Goal: Task Accomplishment & Management: Manage account settings

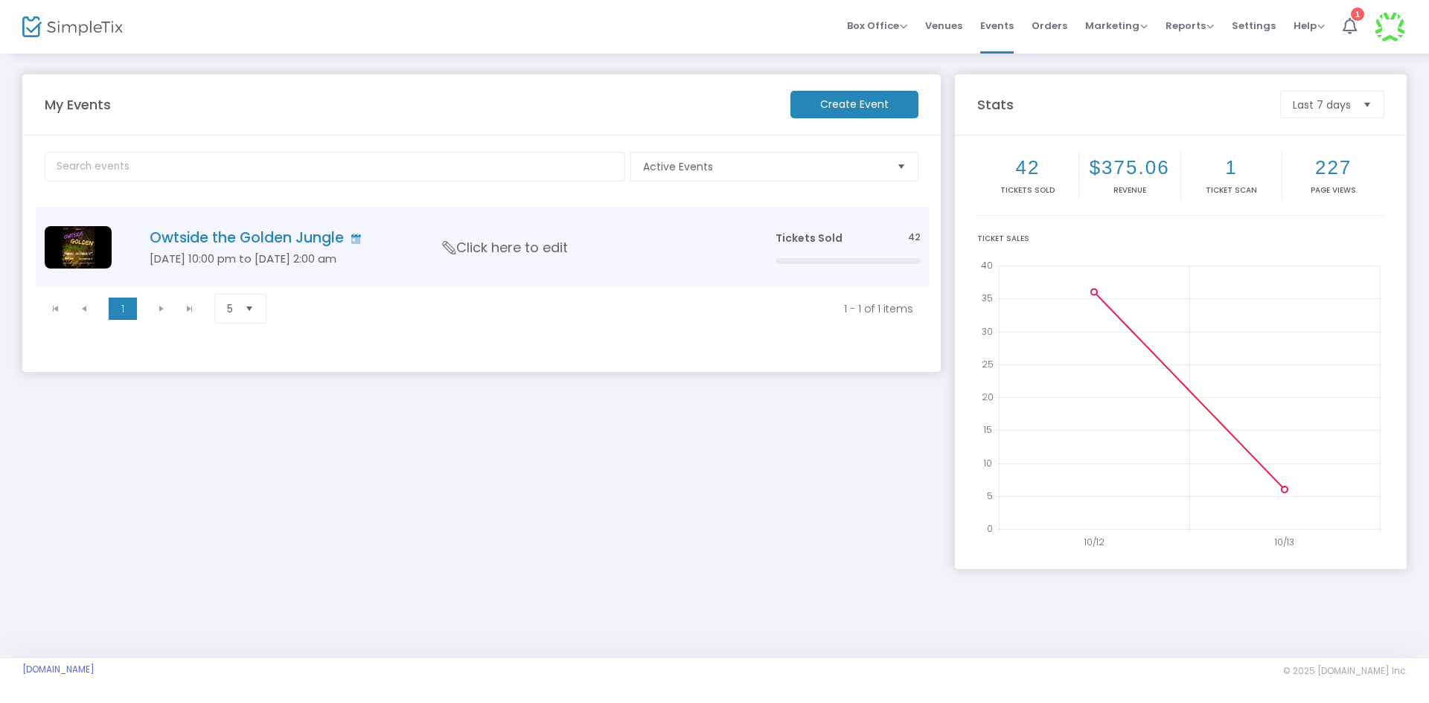
click at [313, 243] on h4 "Owtside the Golden Jungle" at bounding box center [440, 237] width 581 height 17
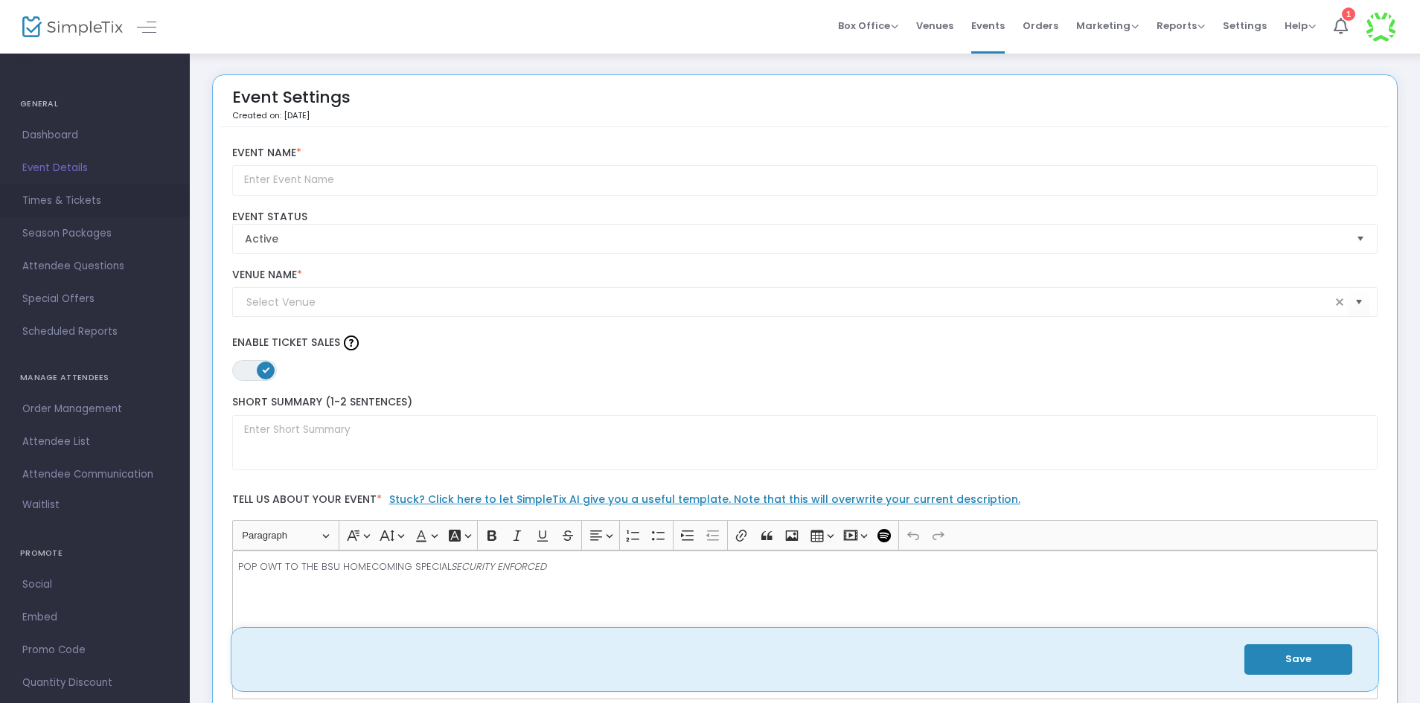
click at [87, 195] on span "Times & Tickets" at bounding box center [94, 200] width 145 height 19
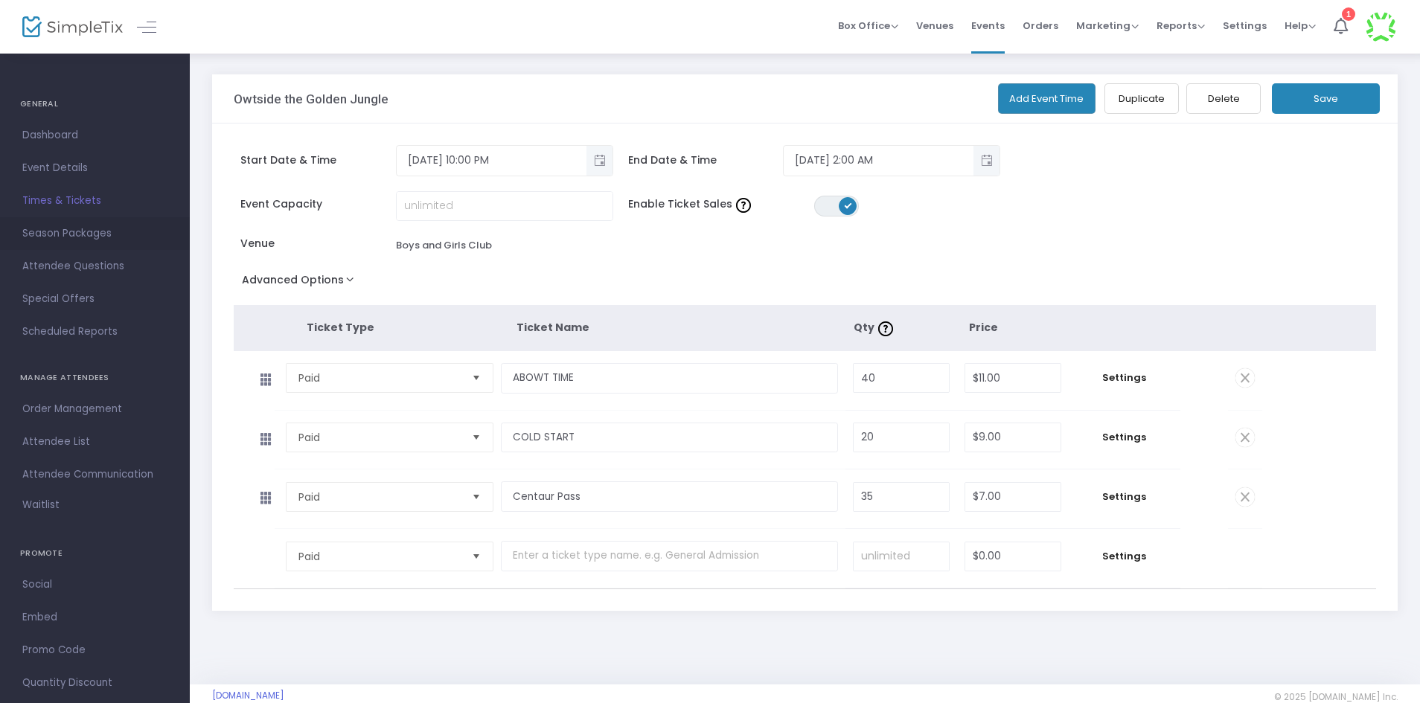
click at [99, 237] on span "Season Packages" at bounding box center [94, 233] width 145 height 19
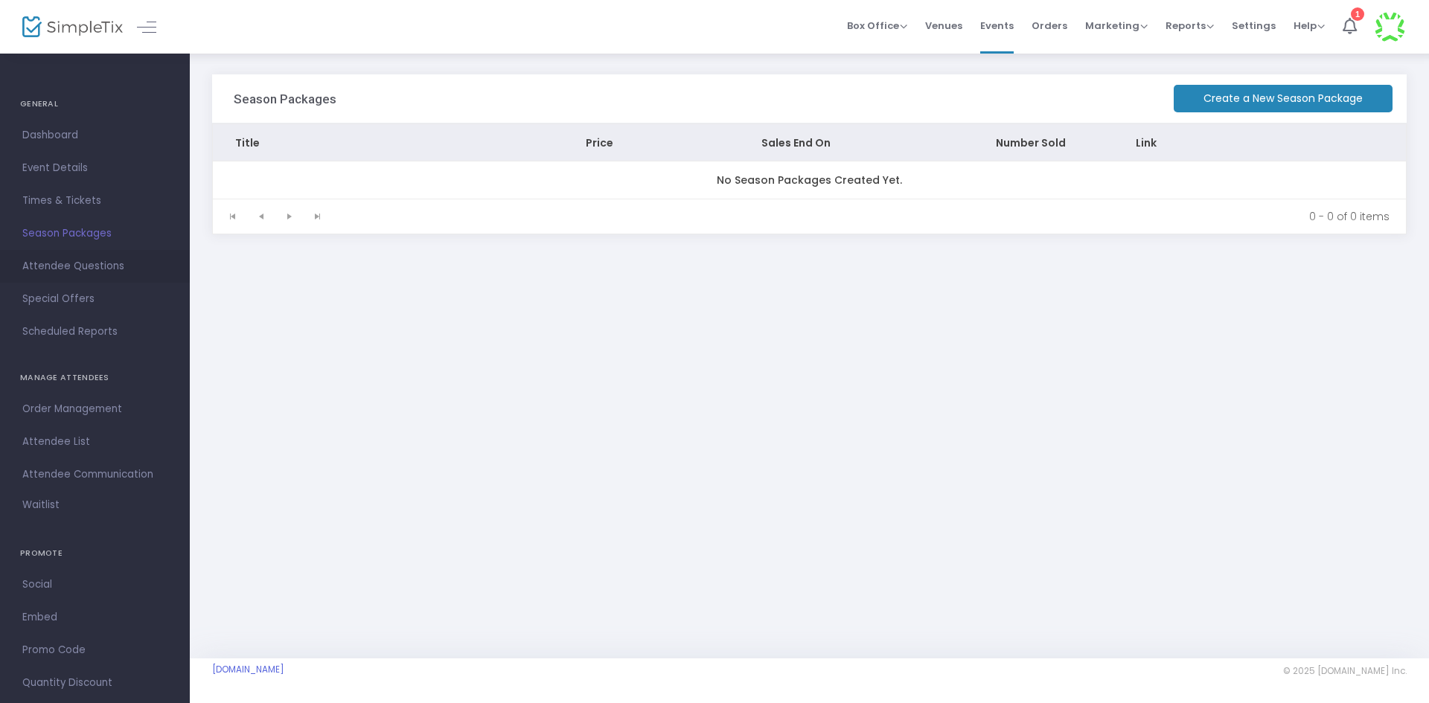
click at [92, 274] on span "Attendee Questions" at bounding box center [94, 266] width 145 height 19
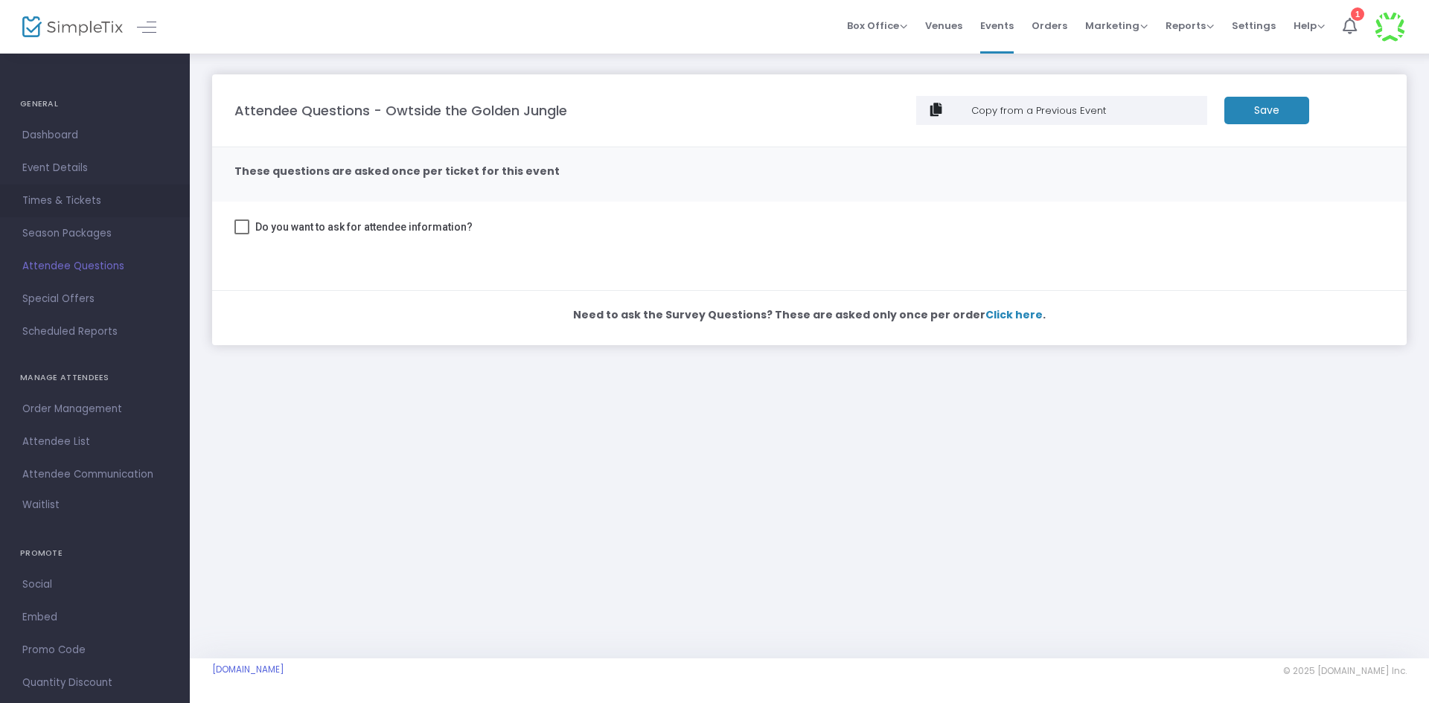
click at [93, 206] on span "Times & Tickets" at bounding box center [94, 200] width 145 height 19
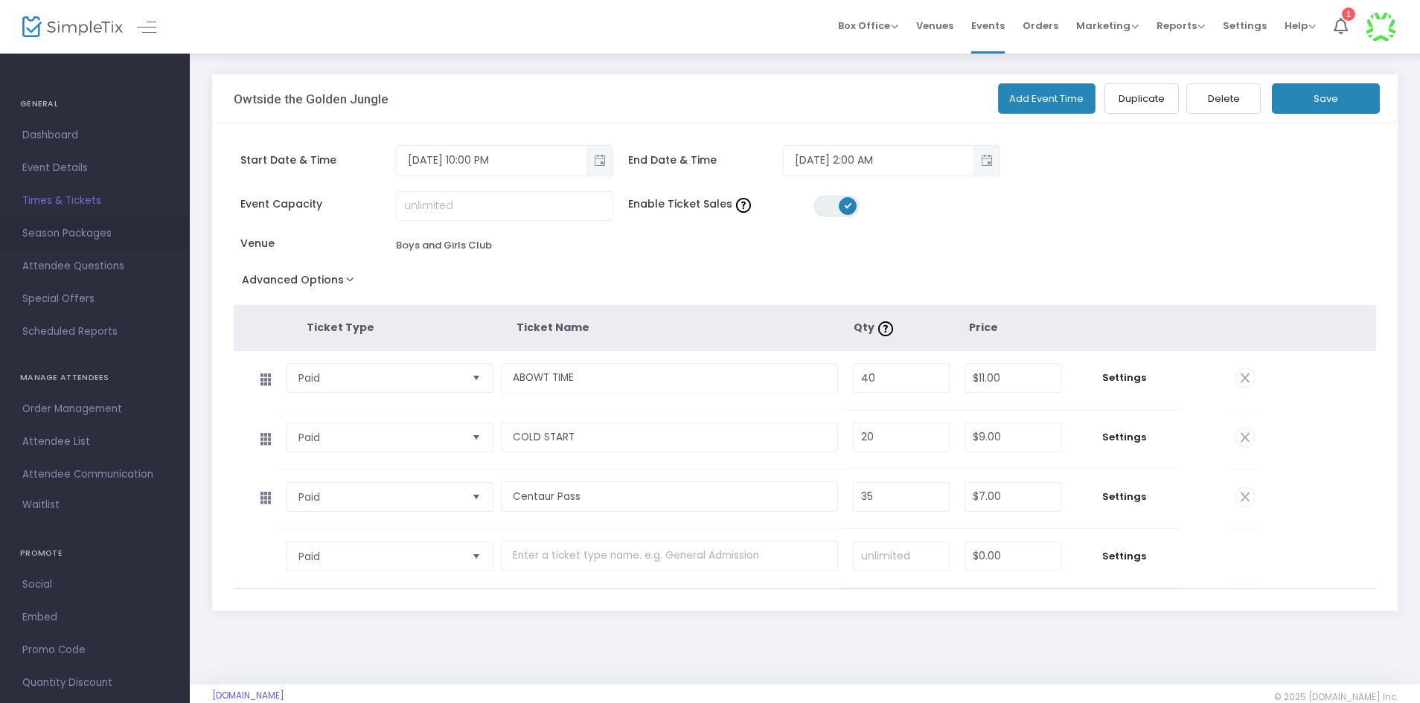
click at [100, 238] on span "Season Packages" at bounding box center [94, 233] width 145 height 19
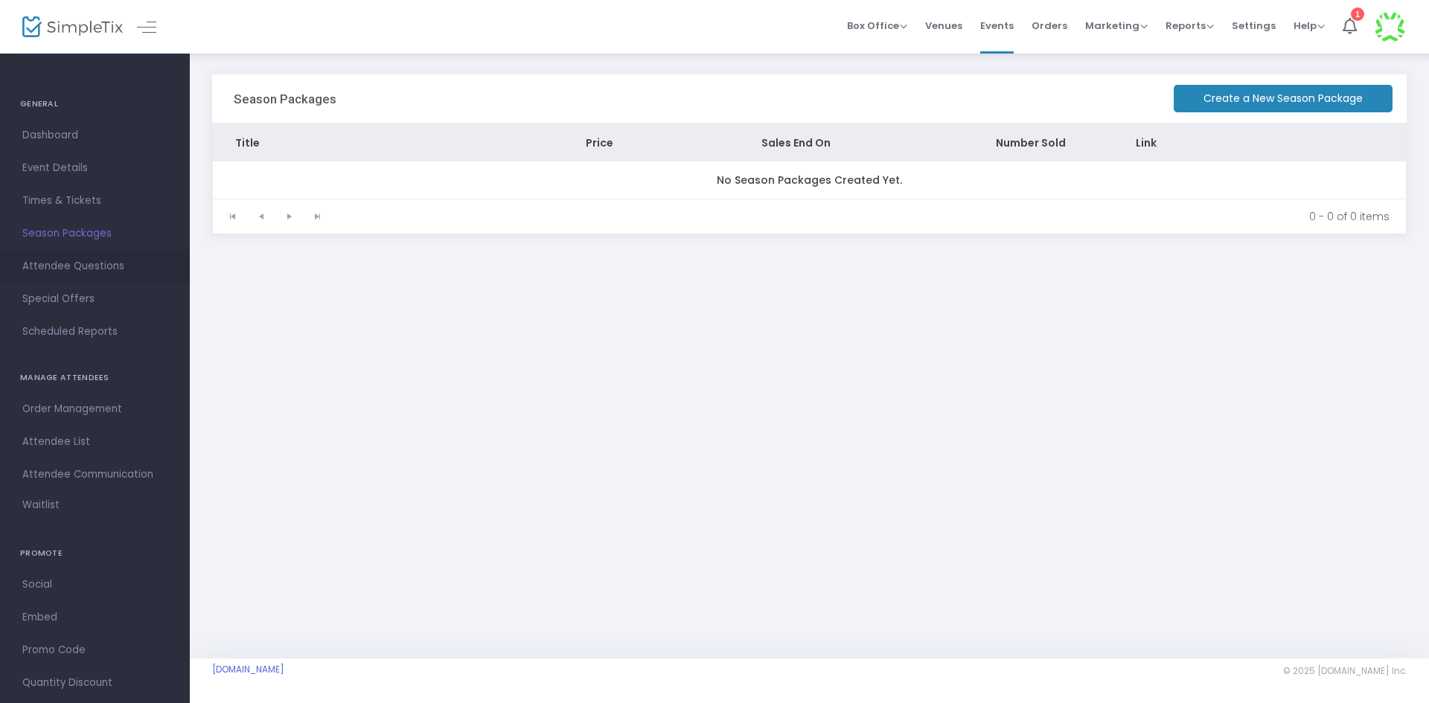
click at [83, 267] on span "Attendee Questions" at bounding box center [94, 266] width 145 height 19
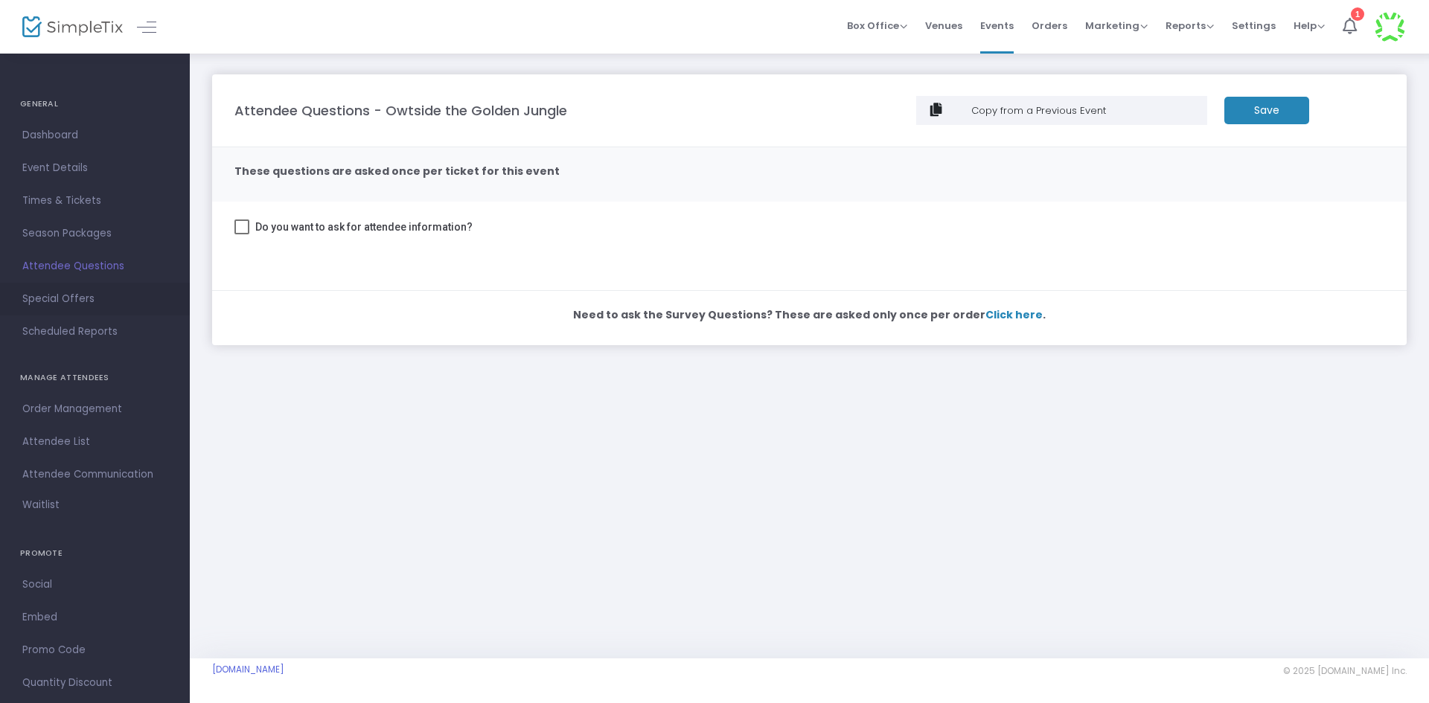
click at [93, 291] on span "Special Offers" at bounding box center [94, 299] width 145 height 19
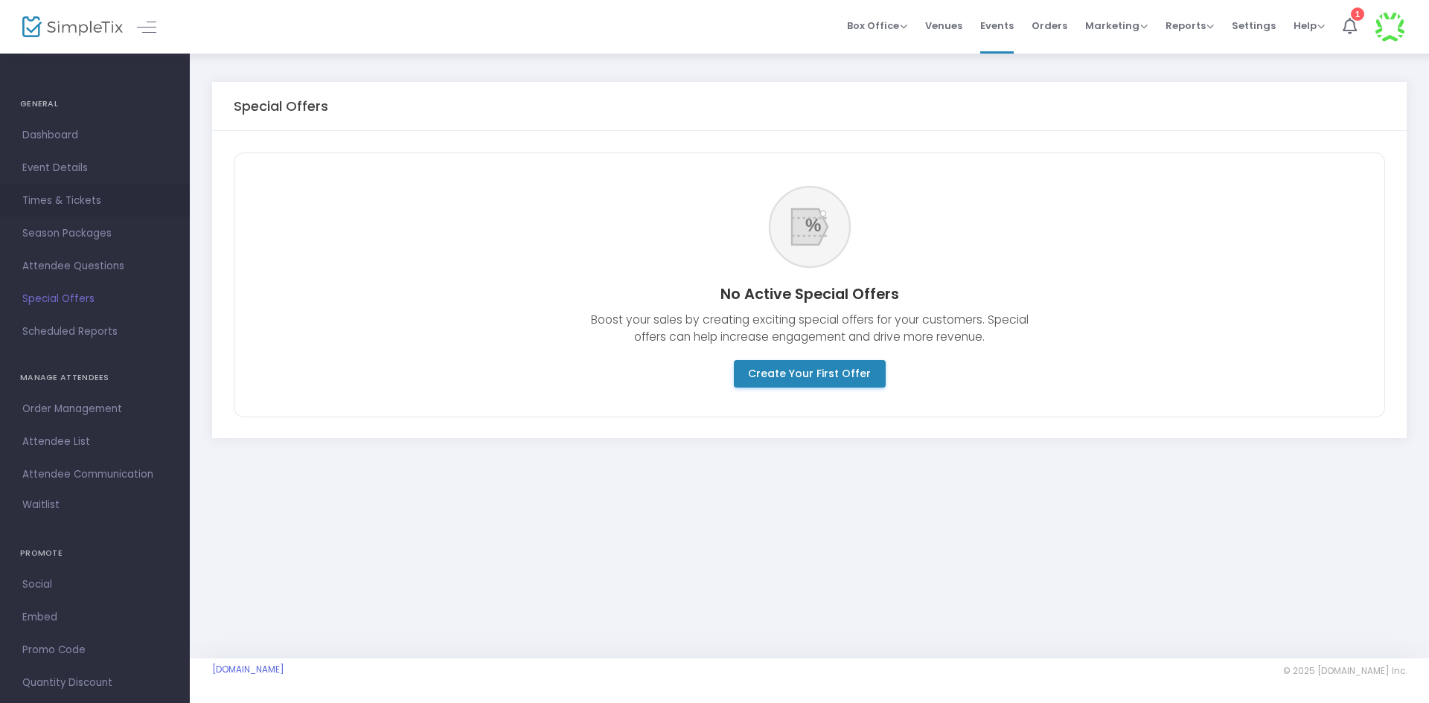
click at [101, 209] on span "Times & Tickets" at bounding box center [94, 200] width 145 height 19
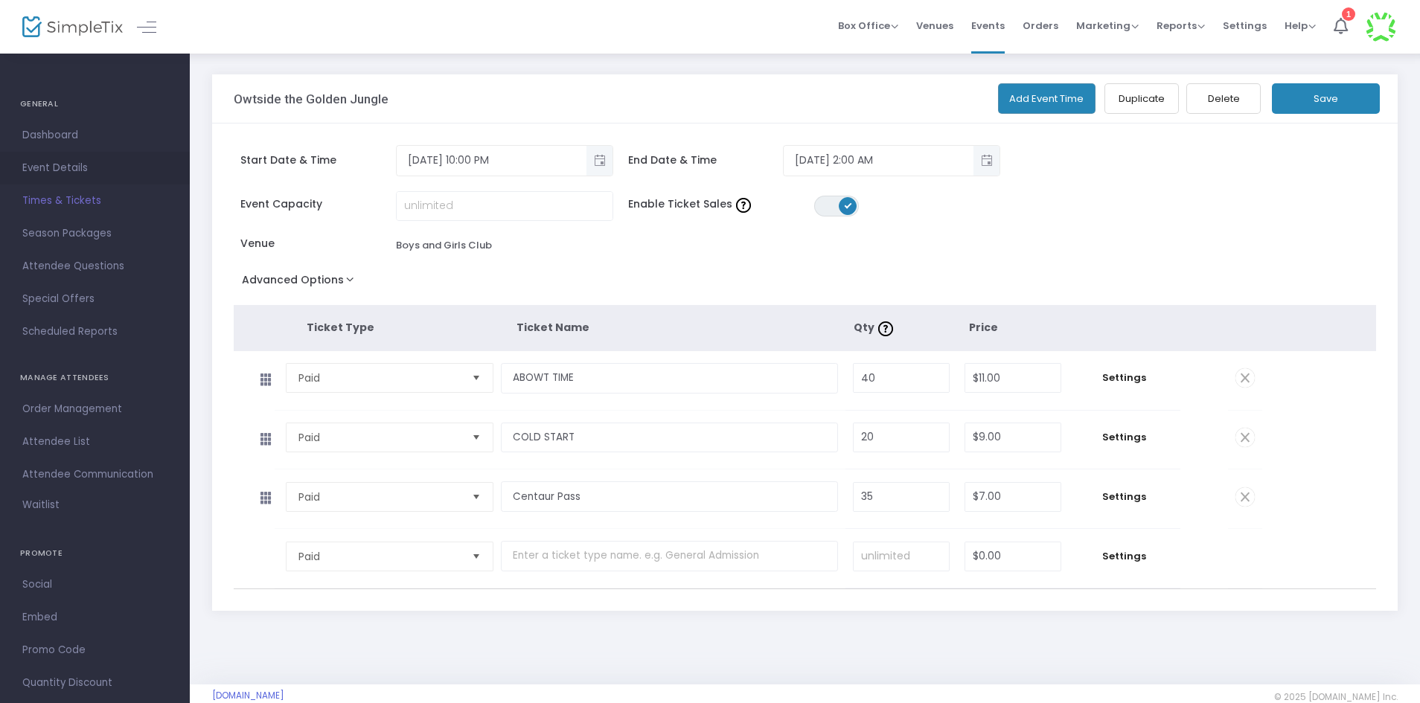
click at [89, 165] on span "Event Details" at bounding box center [94, 168] width 145 height 19
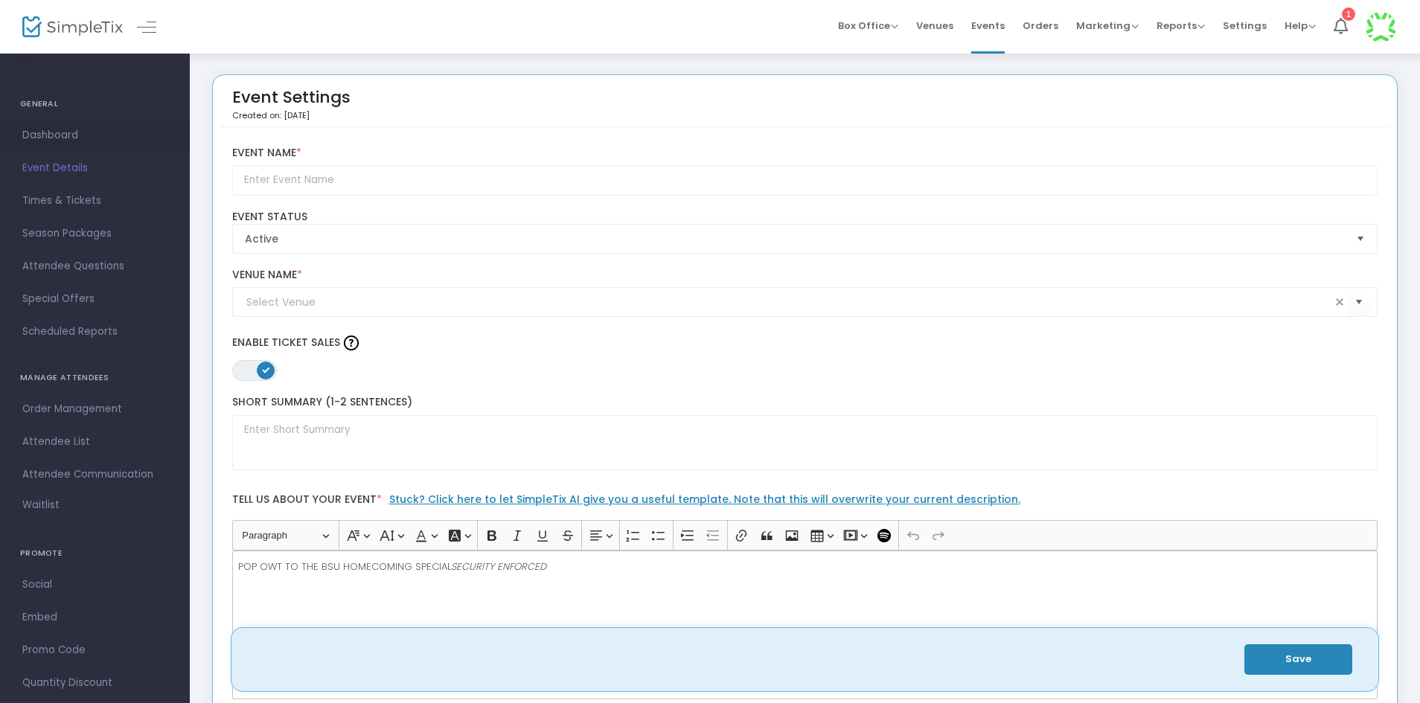
click at [71, 139] on span "Dashboard" at bounding box center [94, 135] width 145 height 19
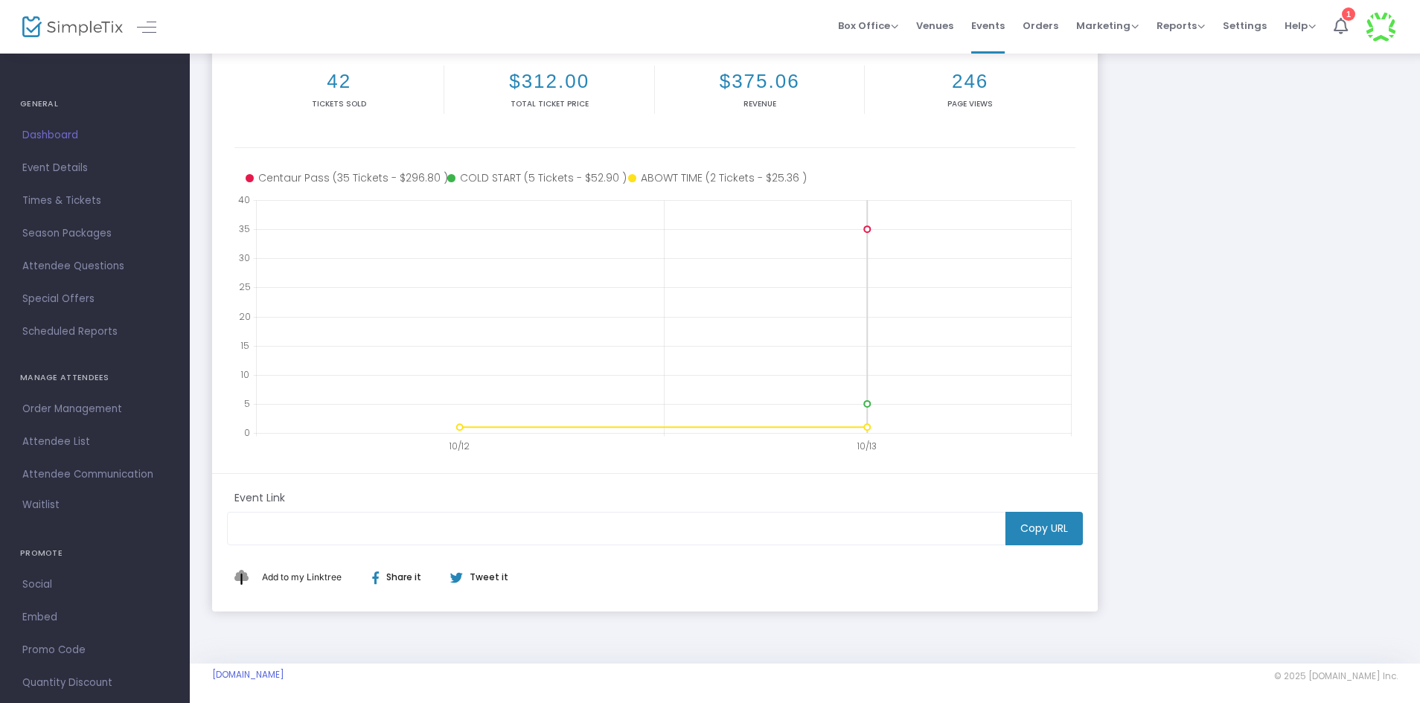
scroll to position [208, 0]
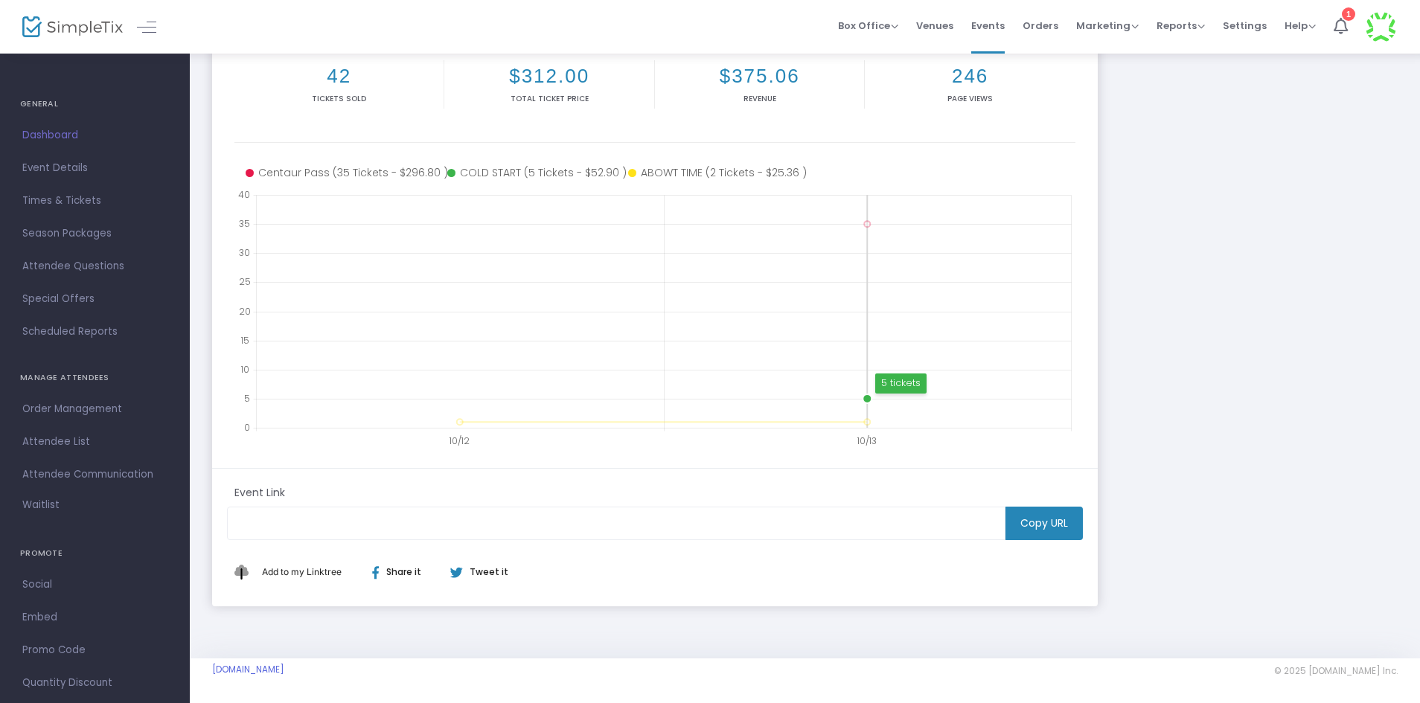
click at [869, 400] on circle at bounding box center [867, 398] width 9 height 9
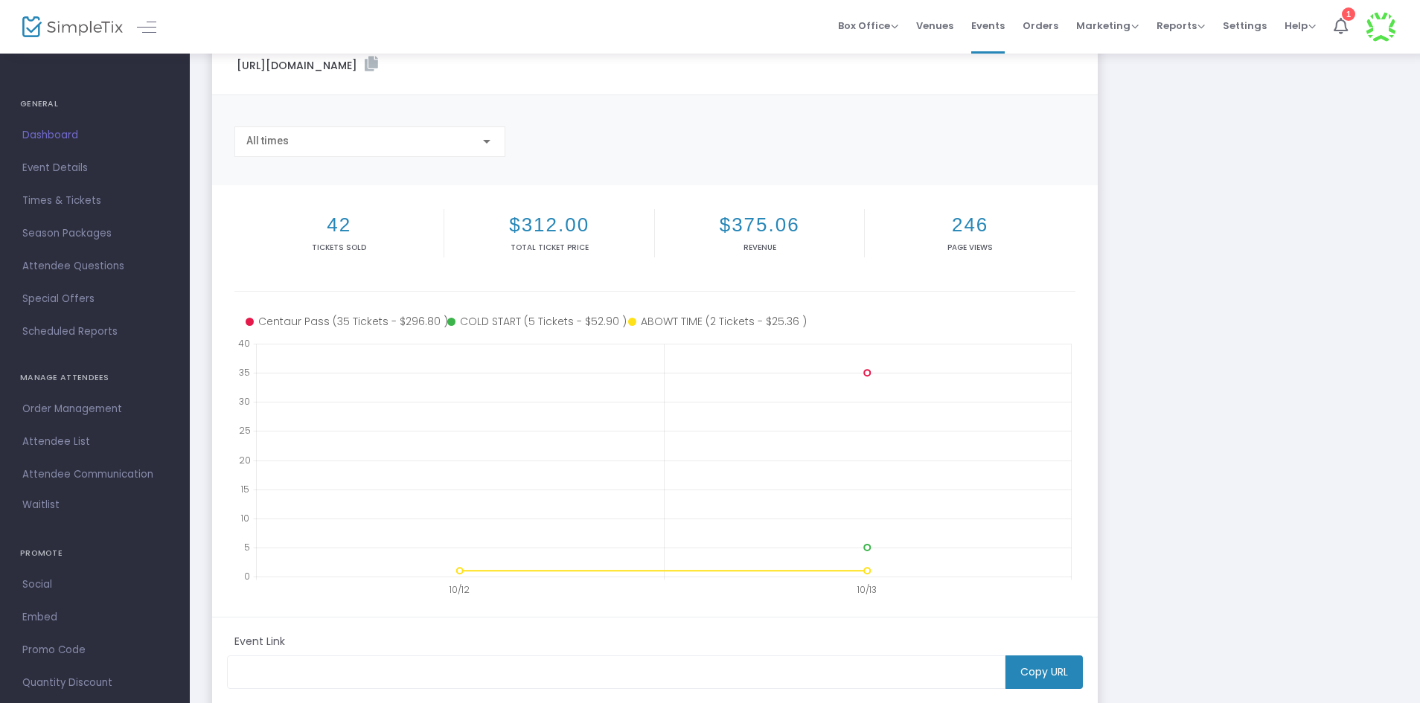
scroll to position [134, 0]
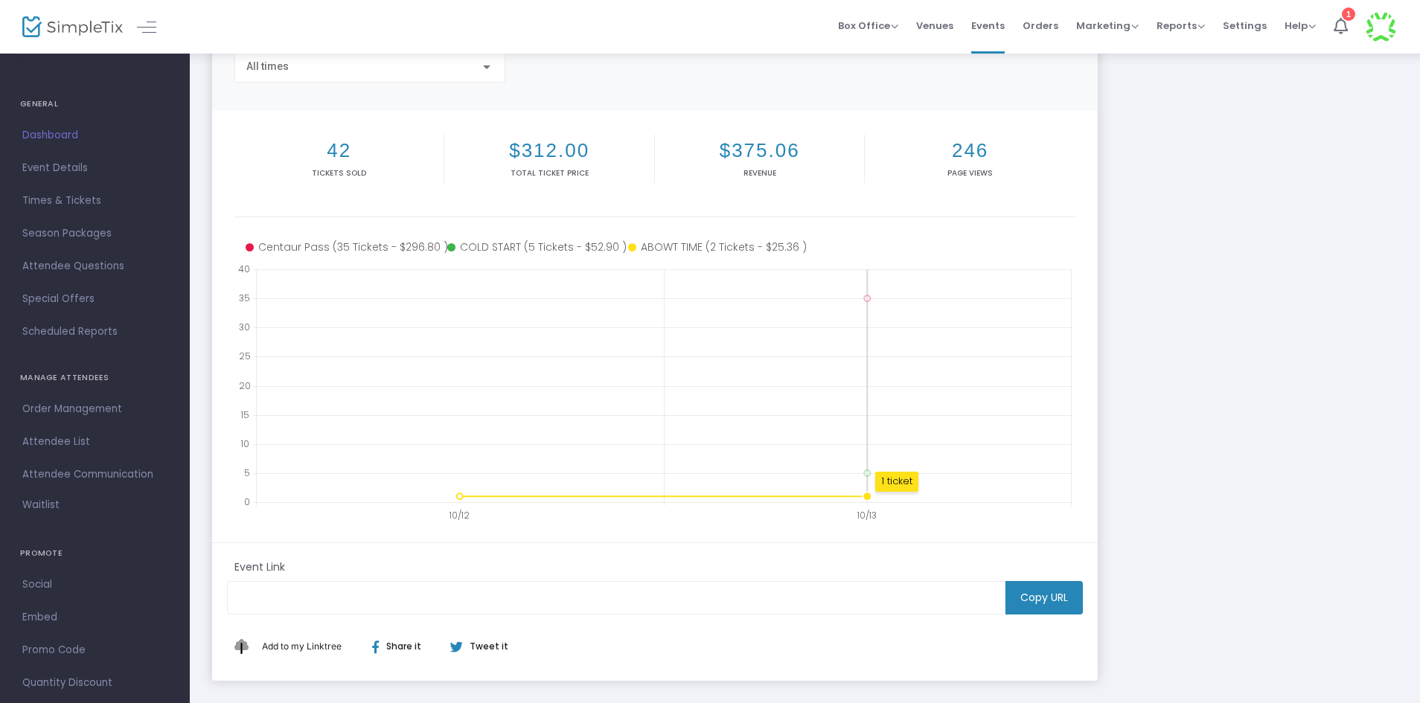
click at [871, 496] on circle at bounding box center [867, 496] width 9 height 9
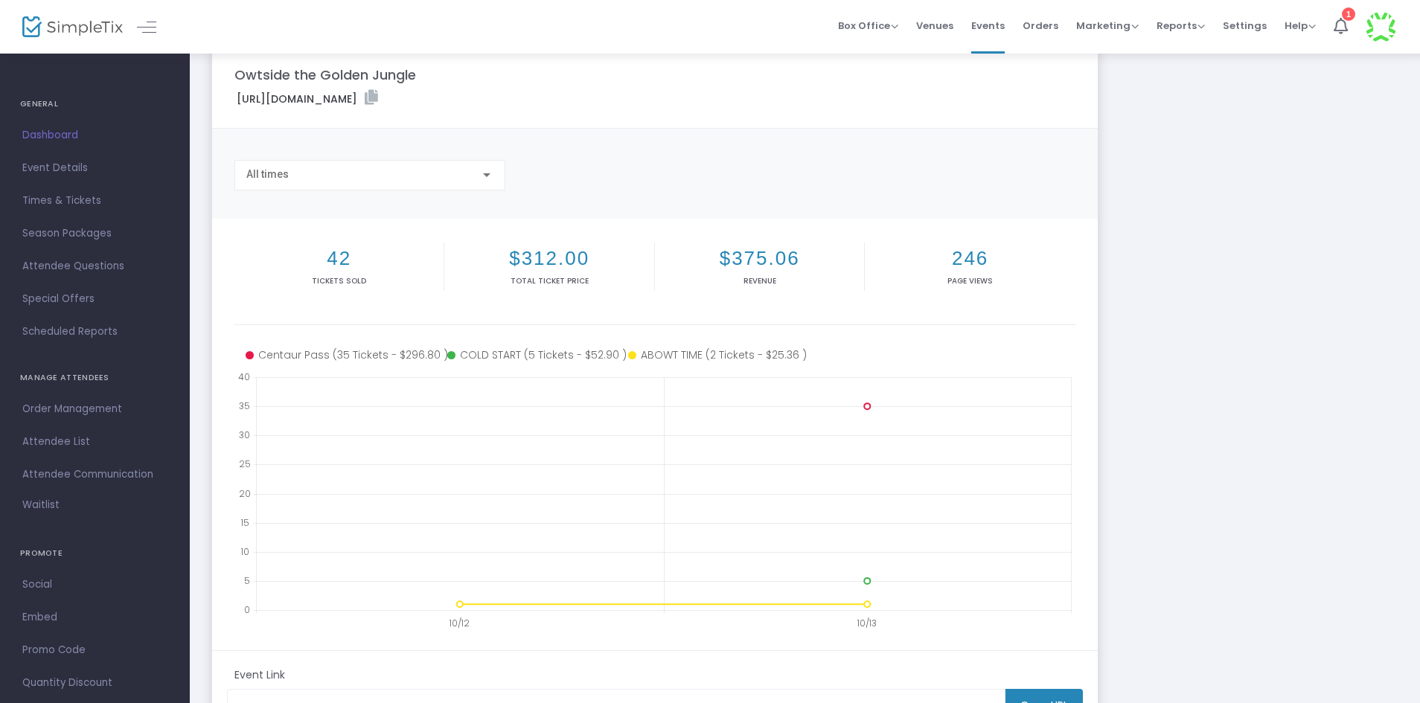
scroll to position [0, 0]
